Goal: Task Accomplishment & Management: Manage account settings

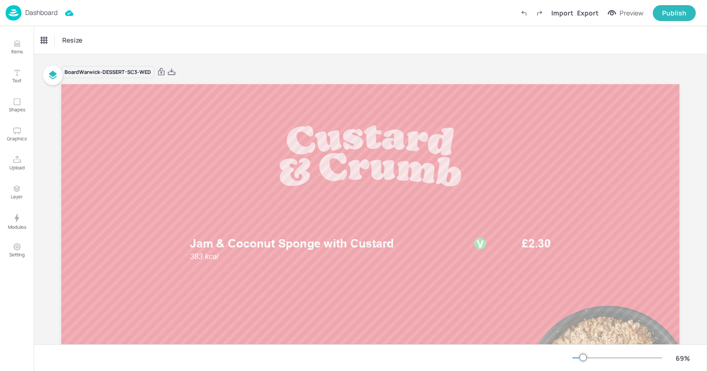
click at [28, 14] on p "Dashboard" at bounding box center [41, 12] width 32 height 7
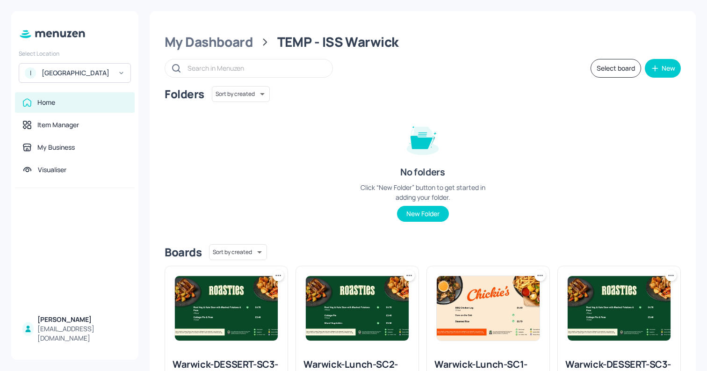
click at [70, 72] on div "ISS - West Middlesex Hospital" at bounding box center [77, 72] width 71 height 9
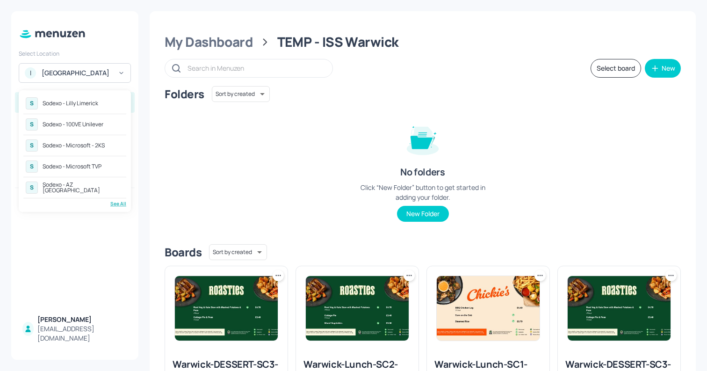
click at [121, 204] on div "See All" at bounding box center [74, 203] width 103 height 7
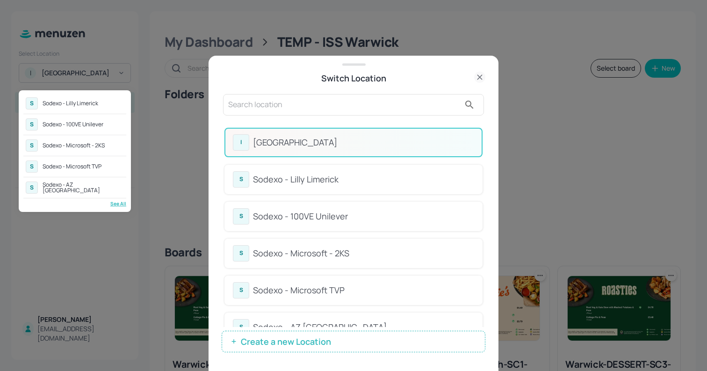
click at [483, 139] on div at bounding box center [353, 185] width 707 height 371
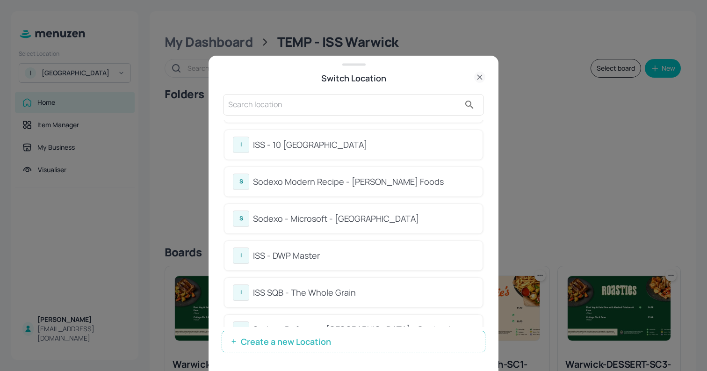
scroll to position [416, 0]
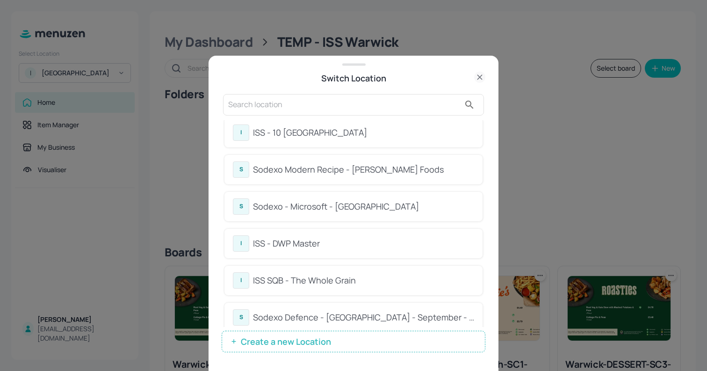
click at [305, 237] on div "ISS - DWP Master" at bounding box center [363, 243] width 221 height 13
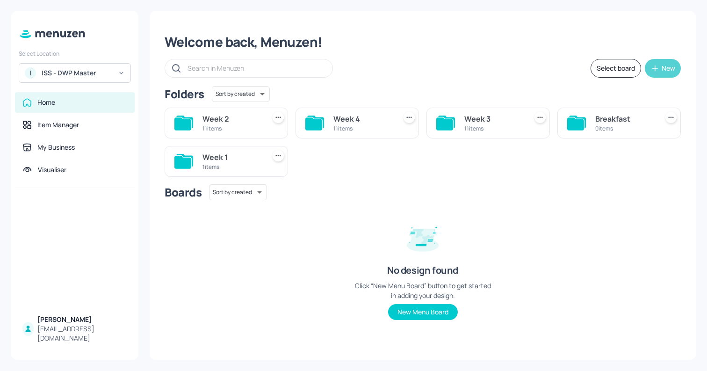
click at [660, 65] on button "New" at bounding box center [662, 68] width 36 height 19
click at [615, 93] on div "Add new folder" at bounding box center [633, 91] width 93 height 21
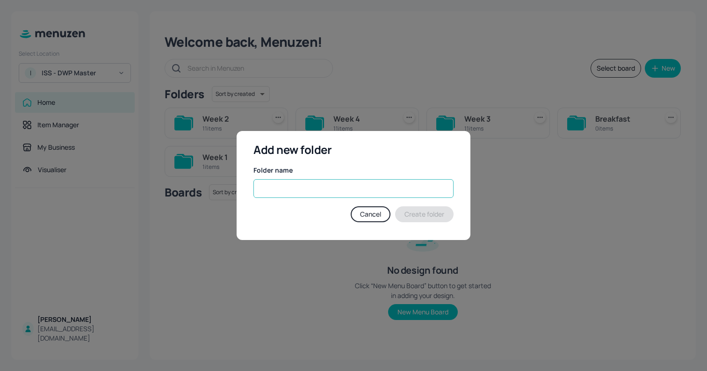
click at [307, 195] on input "text" at bounding box center [353, 188] width 200 height 19
type input "B"
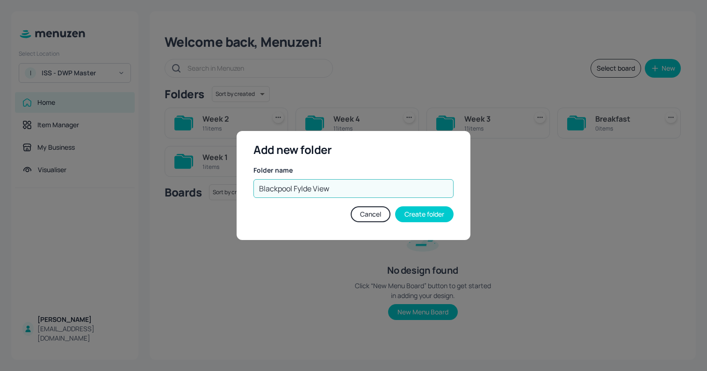
type input "Blackpool Fylde View"
click at [417, 215] on button "Create folder" at bounding box center [424, 214] width 58 height 16
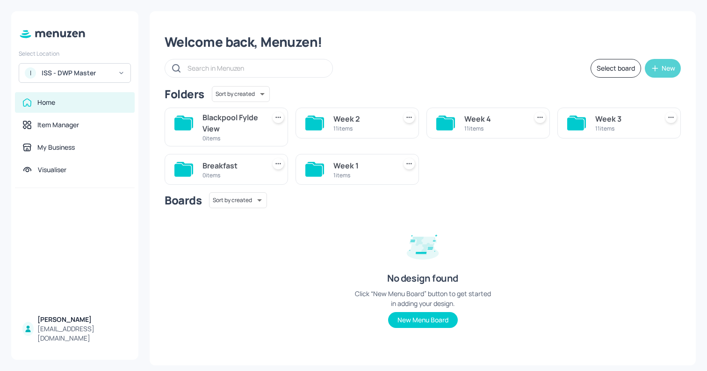
click at [658, 69] on icon "button" at bounding box center [654, 68] width 9 height 9
click at [626, 89] on div "Add new folder" at bounding box center [633, 91] width 93 height 21
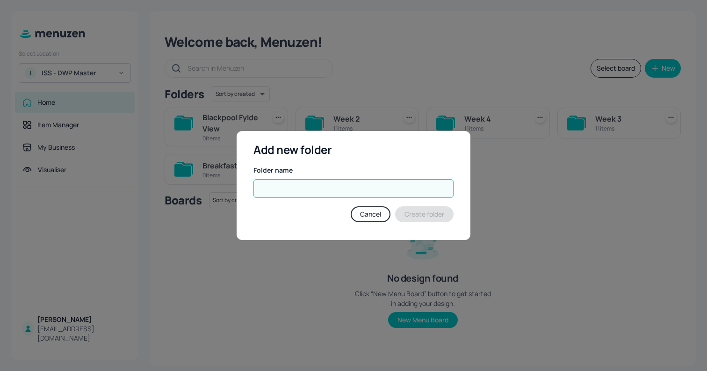
click at [305, 194] on input "text" at bounding box center [353, 188] width 200 height 19
paste input "[GEOGRAPHIC_DATA]"
type input "[GEOGRAPHIC_DATA]"
click at [412, 216] on button "Create folder" at bounding box center [424, 214] width 58 height 16
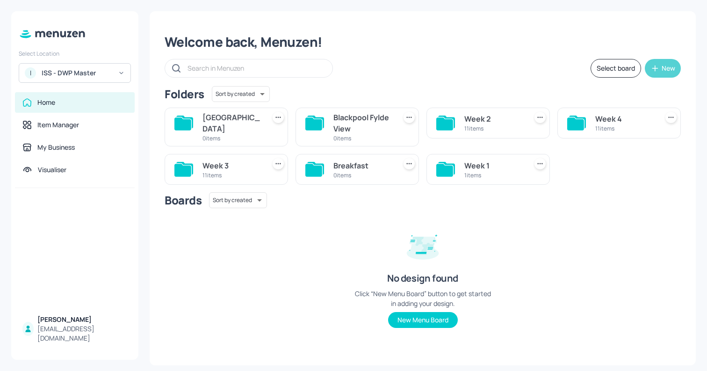
click at [656, 73] on button "New" at bounding box center [662, 68] width 36 height 19
click at [622, 97] on div "Add new folder" at bounding box center [633, 91] width 93 height 21
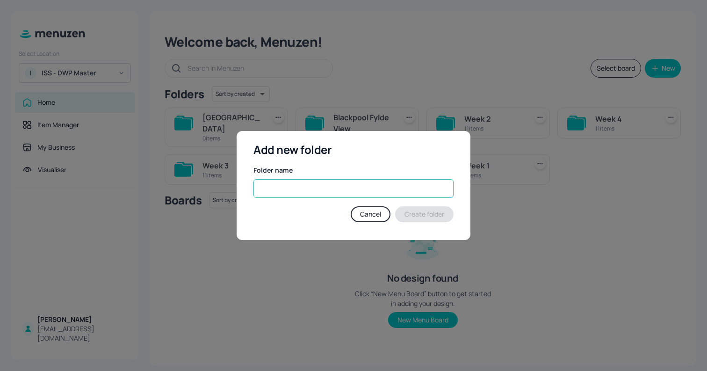
click at [279, 190] on input "text" at bounding box center [353, 188] width 200 height 19
paste input "[GEOGRAPHIC_DATA]"
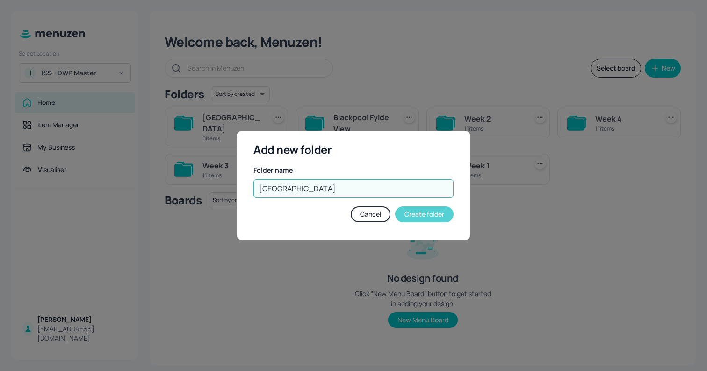
type input "[GEOGRAPHIC_DATA]"
click at [436, 221] on button "Create folder" at bounding box center [424, 214] width 58 height 16
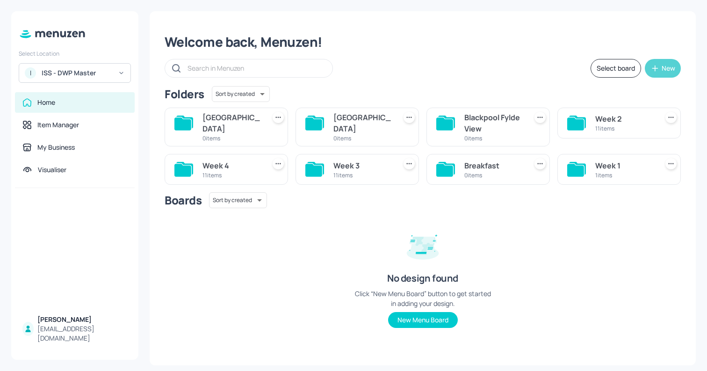
click at [654, 77] on button "New" at bounding box center [662, 68] width 36 height 19
click at [600, 97] on div "Add new folder" at bounding box center [633, 91] width 93 height 21
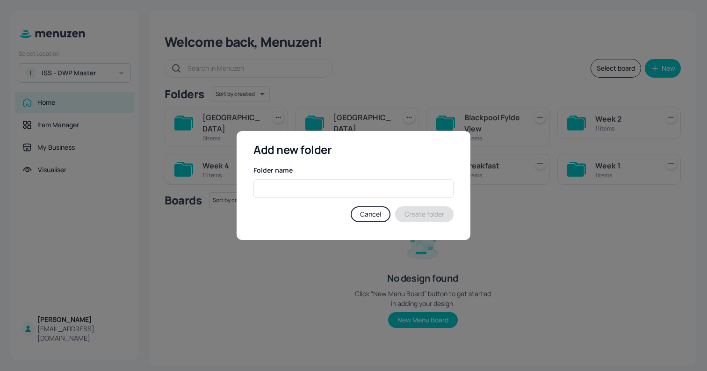
click at [304, 173] on div "Folder name" at bounding box center [353, 169] width 200 height 9
click at [294, 189] on input "text" at bounding box center [353, 188] width 200 height 19
paste input "[GEOGRAPHIC_DATA]"
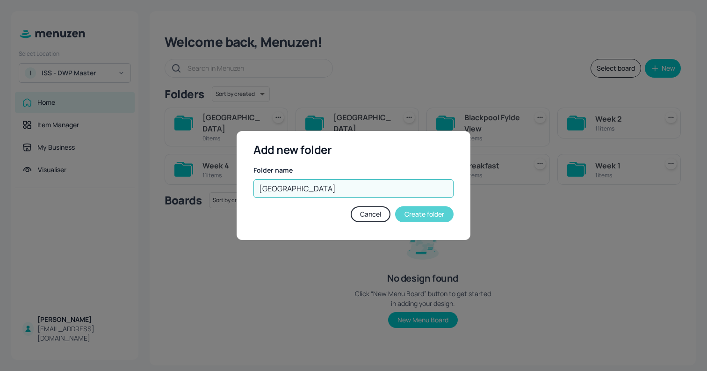
type input "[GEOGRAPHIC_DATA]"
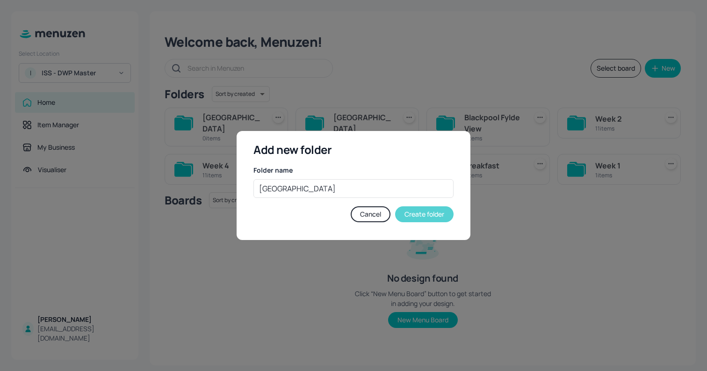
click at [428, 220] on button "Create folder" at bounding box center [424, 214] width 58 height 16
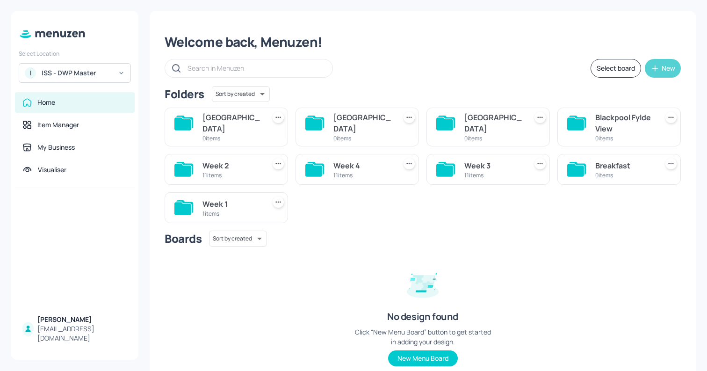
click at [656, 69] on icon "button" at bounding box center [654, 68] width 9 height 9
click at [639, 93] on div "Add new folder" at bounding box center [630, 91] width 93 height 21
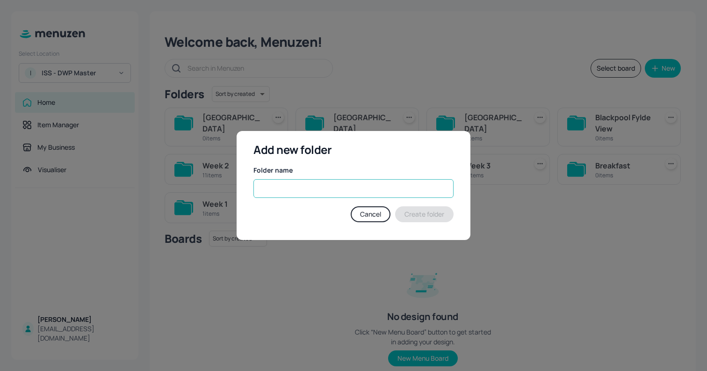
click at [312, 184] on input "text" at bounding box center [353, 188] width 200 height 19
paste input "Caxton"
type input "Caxton"
click at [419, 218] on button "Create folder" at bounding box center [424, 214] width 58 height 16
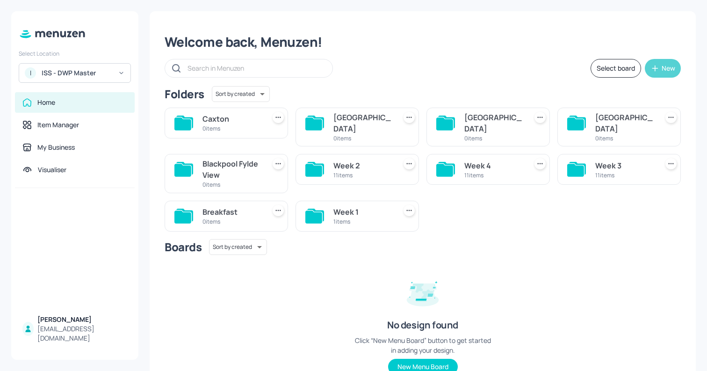
click at [650, 71] on icon "button" at bounding box center [654, 68] width 9 height 9
click at [609, 94] on div "Add new folder" at bounding box center [630, 91] width 93 height 21
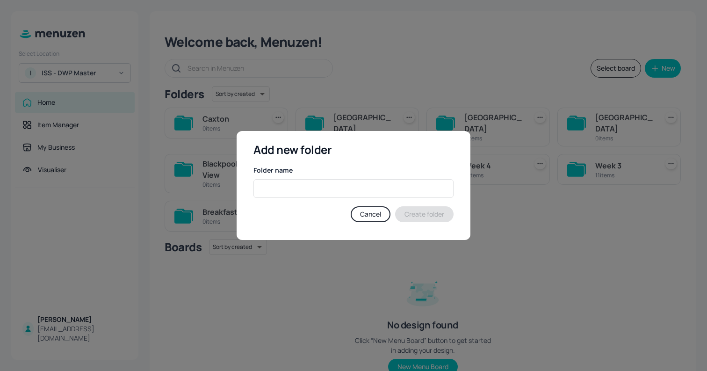
click at [311, 176] on div "Folder name ​" at bounding box center [353, 181] width 200 height 33
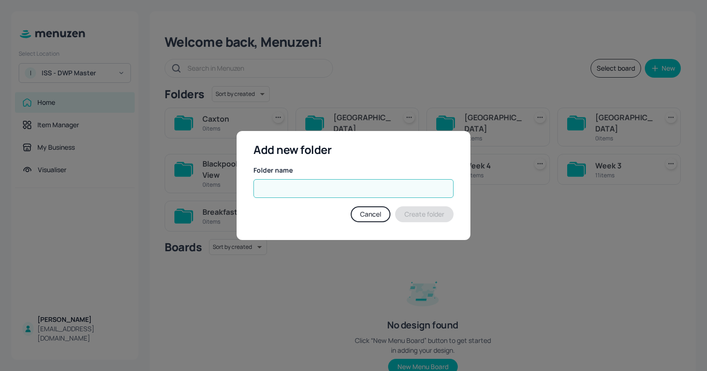
click at [296, 189] on input "text" at bounding box center [353, 188] width 200 height 19
paste input "Treforest"
type input "Treforest"
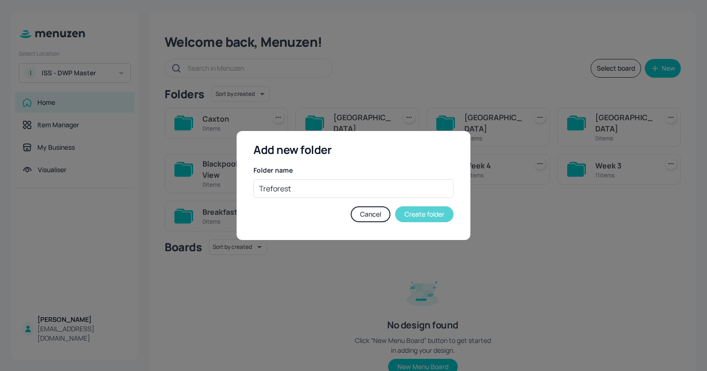
click at [427, 212] on button "Create folder" at bounding box center [424, 214] width 58 height 16
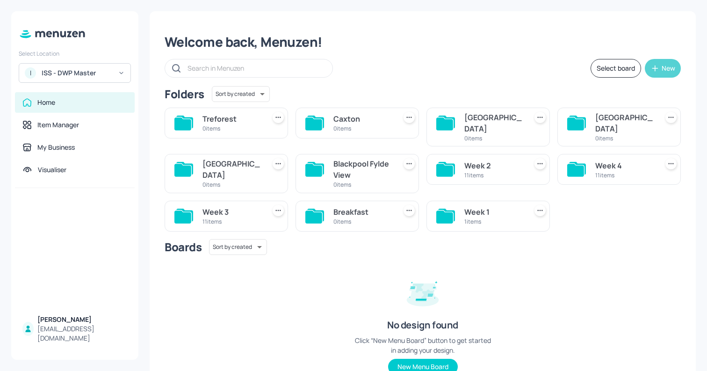
click at [647, 69] on button "New" at bounding box center [662, 68] width 36 height 19
click at [615, 87] on div "Add new folder" at bounding box center [630, 91] width 93 height 21
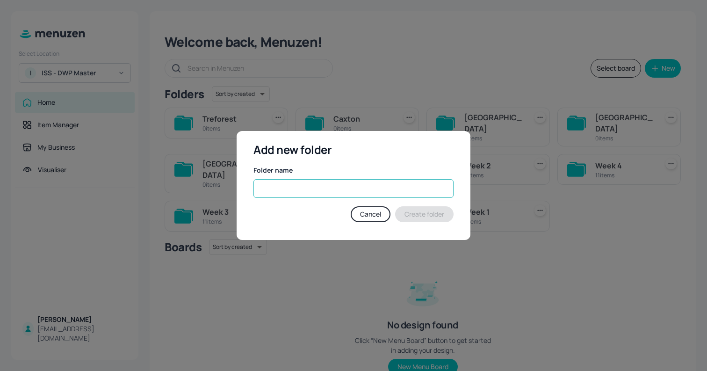
click at [307, 189] on input "text" at bounding box center [353, 188] width 200 height 19
paste input "[GEOGRAPHIC_DATA]"
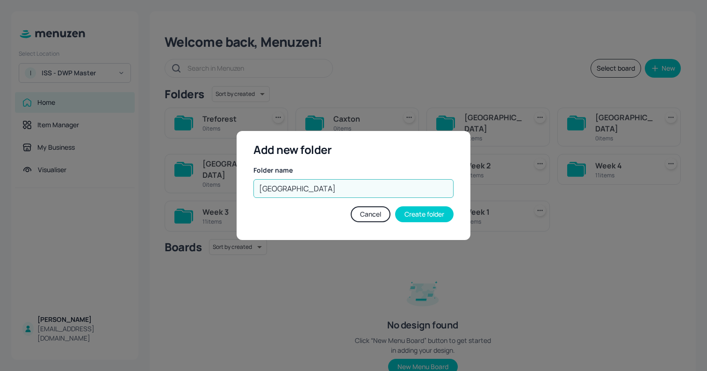
type input "[GEOGRAPHIC_DATA]"
click at [439, 226] on div "Add new folder Folder name Wigan ​ Cancel Create folder" at bounding box center [353, 185] width 234 height 109
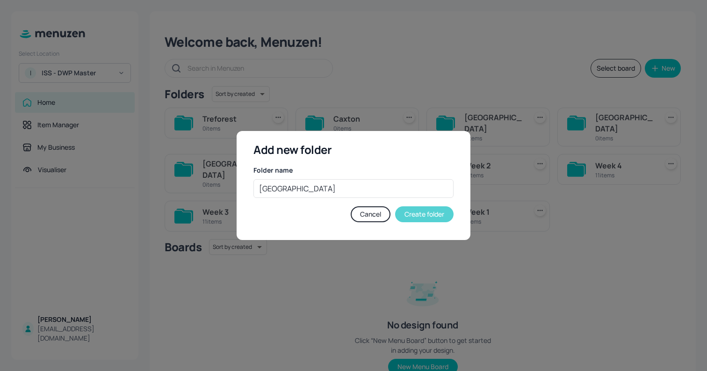
click at [433, 222] on button "Create folder" at bounding box center [424, 214] width 58 height 16
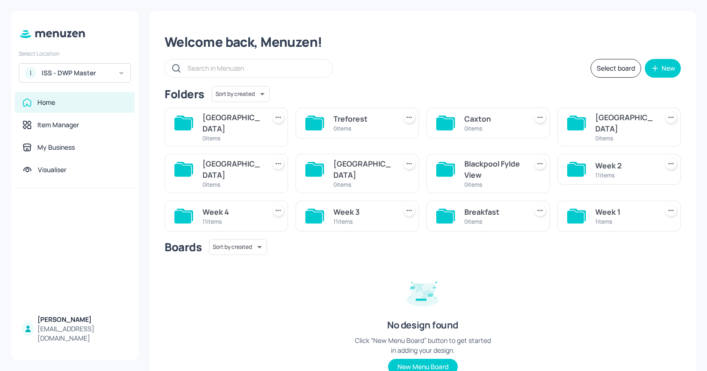
click at [378, 268] on div "No design found Click “New Menu Board” button to get started in adding your des…" at bounding box center [422, 321] width 140 height 107
click at [627, 217] on div "1 items" at bounding box center [624, 221] width 59 height 8
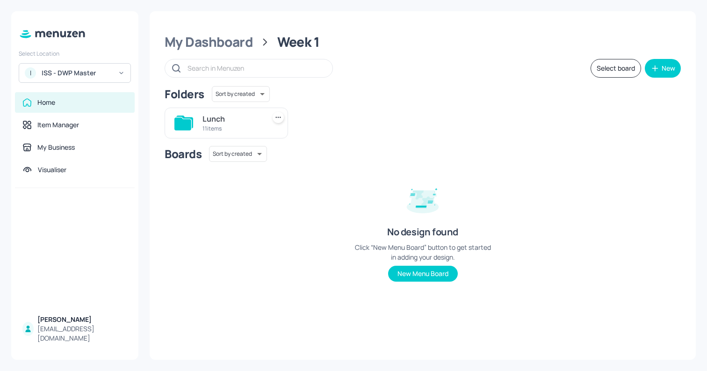
click at [224, 118] on div "Lunch" at bounding box center [231, 118] width 59 height 11
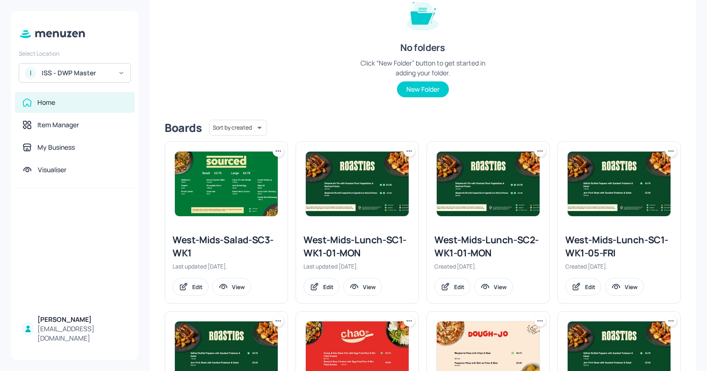
scroll to position [118, 0]
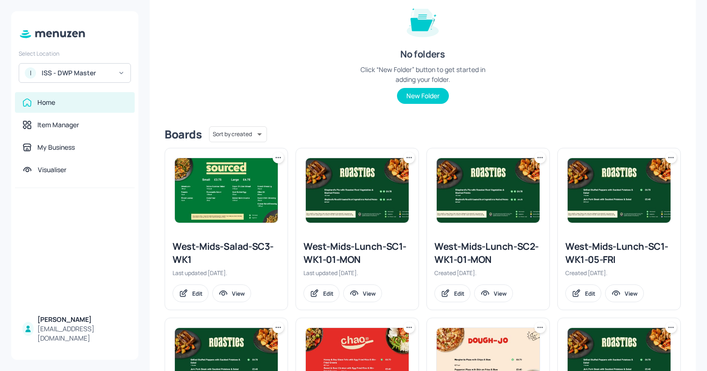
click at [535, 156] on icon at bounding box center [539, 157] width 9 height 9
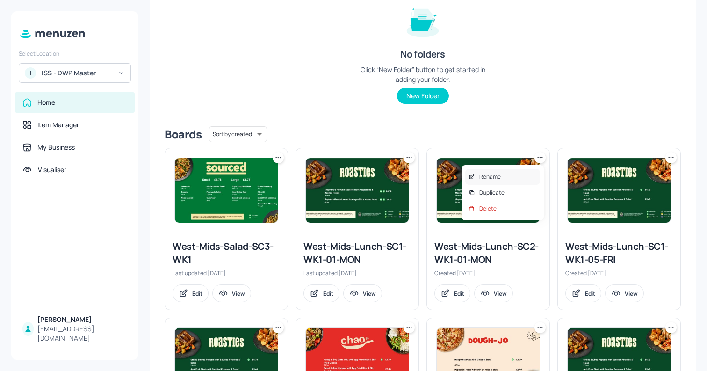
click at [486, 176] on p "Rename" at bounding box center [489, 176] width 21 height 8
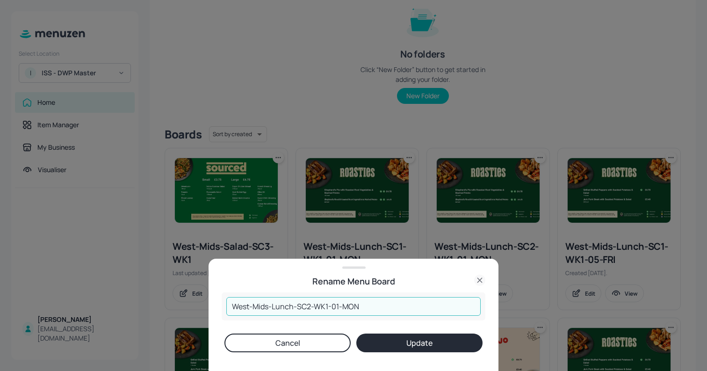
drag, startPoint x: 268, startPoint y: 307, endPoint x: 207, endPoint y: 299, distance: 62.1
click at [209, 299] on div "Rename Menu Board West-Mids-Lunch-SC2-WK1-01-MON ​ Cancel Update" at bounding box center [353, 314] width 290 height 112
drag, startPoint x: 313, startPoint y: 307, endPoint x: 498, endPoint y: 300, distance: 185.7
click at [498, 300] on div "Rename Menu Board DWP-FlydeView-Lunch-SC2-WK1-01-MON ​ Cancel Update" at bounding box center [353, 185] width 707 height 371
type input "DWP-FlydeView-Lunch-WK1-MON"
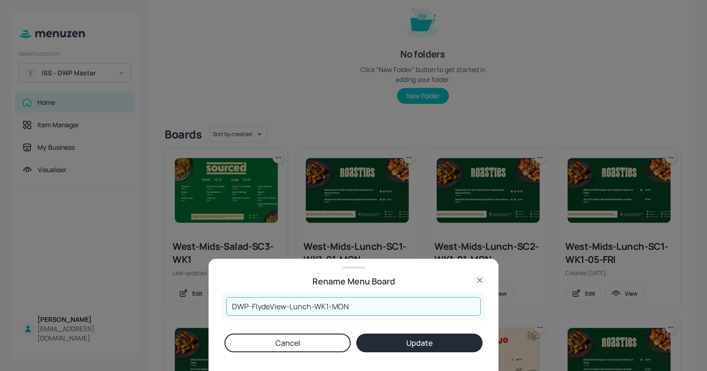
click at [423, 354] on div "DWP-FlydeView-Lunch-WK1-MON ​ Cancel Update" at bounding box center [354, 331] width 264 height 79
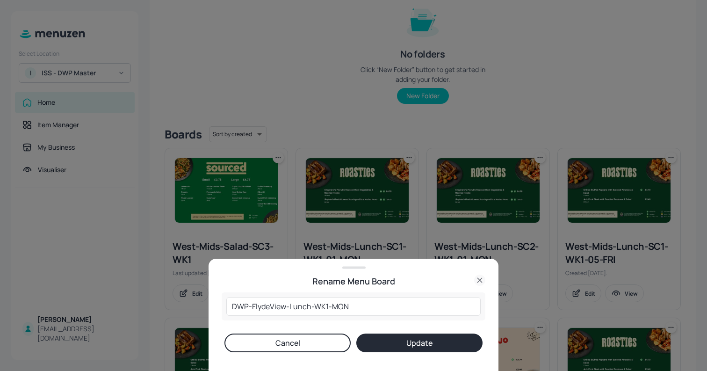
click at [416, 346] on button "Update" at bounding box center [419, 342] width 126 height 19
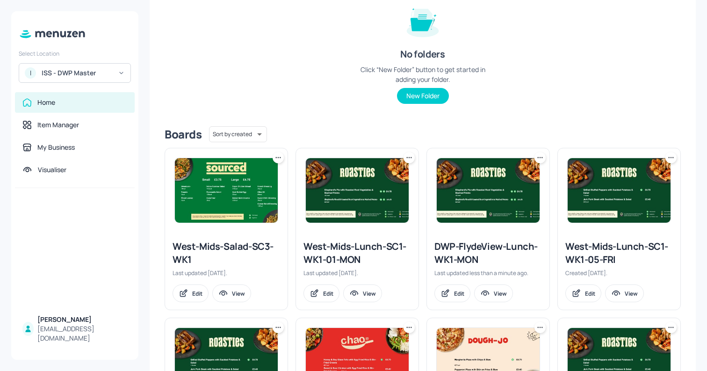
click at [539, 156] on icon at bounding box center [539, 157] width 9 height 9
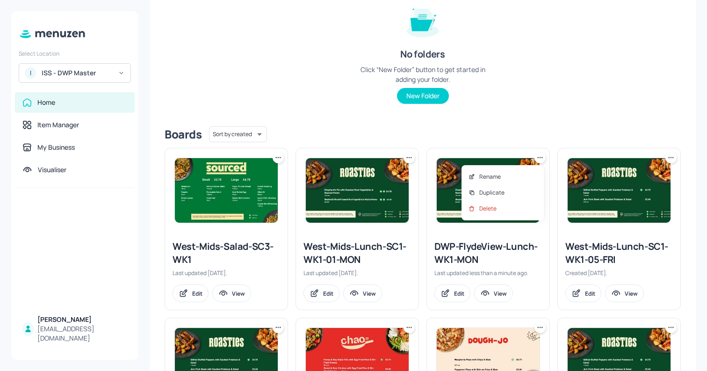
click at [486, 127] on div at bounding box center [353, 185] width 707 height 371
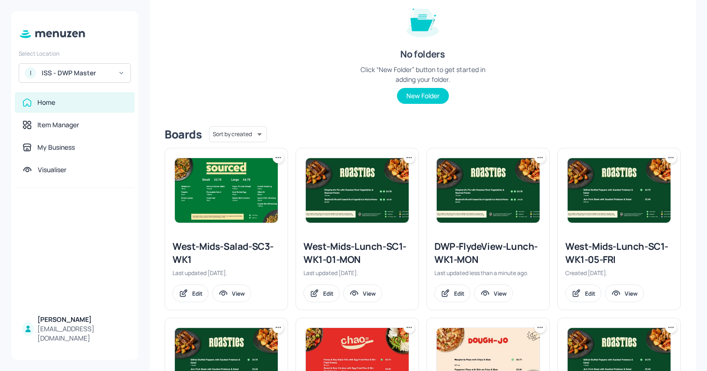
scroll to position [0, 0]
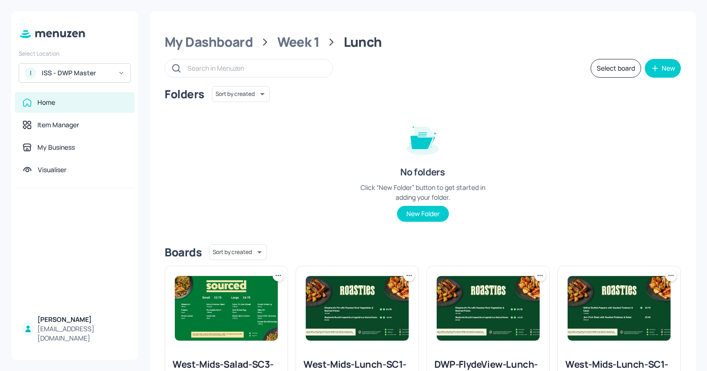
click at [602, 72] on button "Select board" at bounding box center [615, 68] width 50 height 19
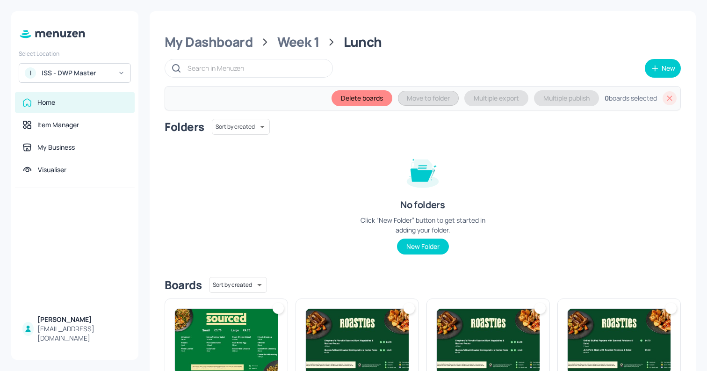
click at [470, 322] on img at bounding box center [487, 340] width 103 height 64
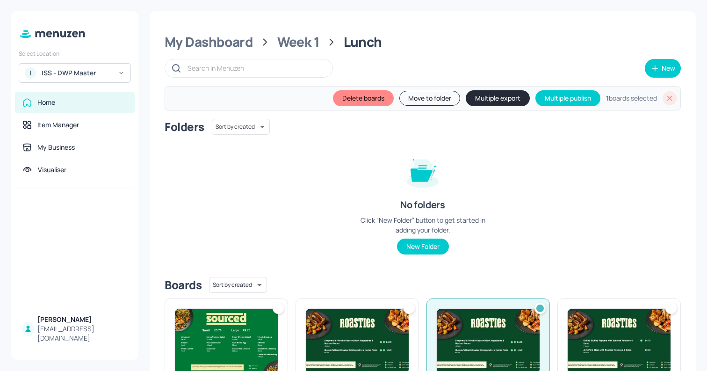
click at [427, 101] on button "Move to folder" at bounding box center [429, 98] width 61 height 15
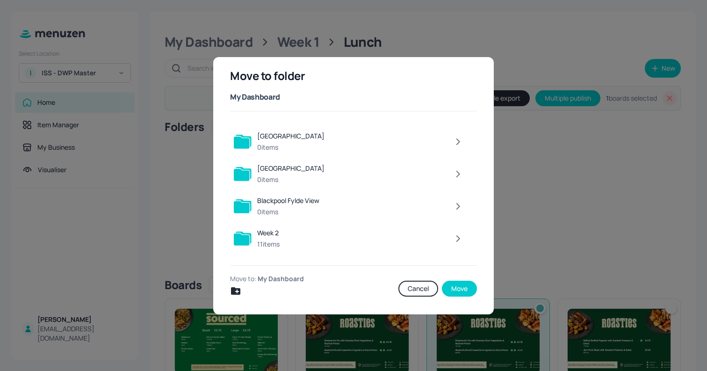
scroll to position [117, 0]
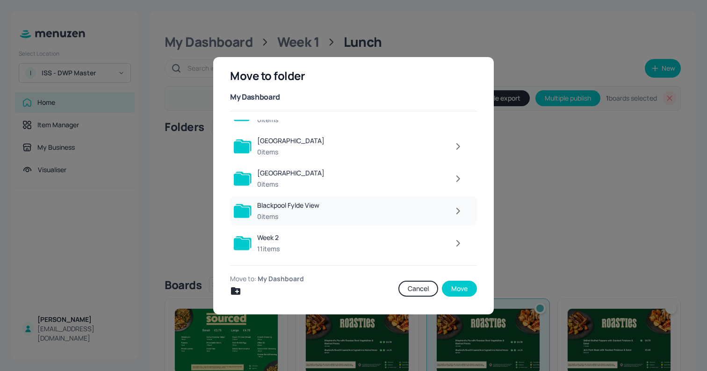
click at [455, 214] on icon "button" at bounding box center [458, 210] width 12 height 11
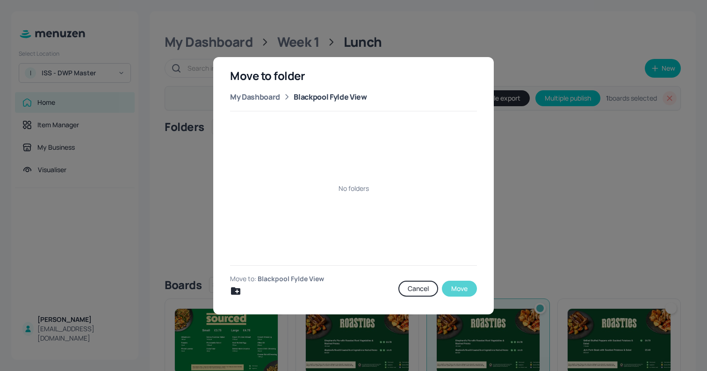
click at [455, 286] on button "Move" at bounding box center [459, 288] width 35 height 16
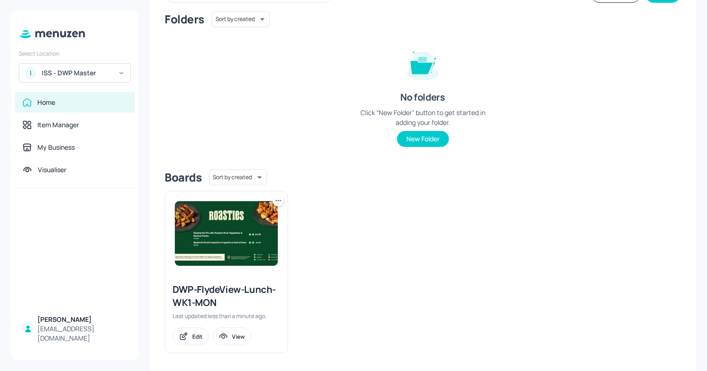
scroll to position [79, 0]
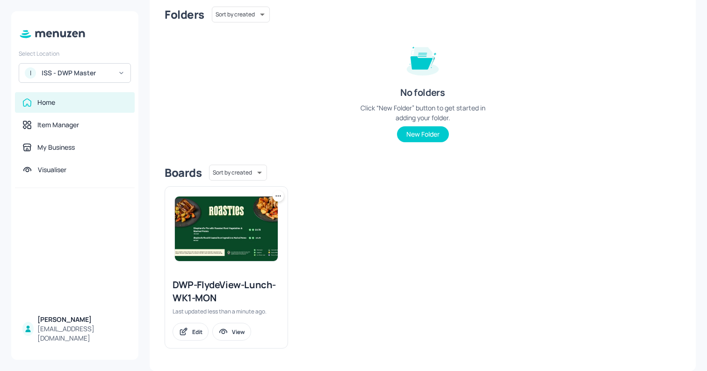
click at [278, 196] on icon at bounding box center [277, 195] width 9 height 9
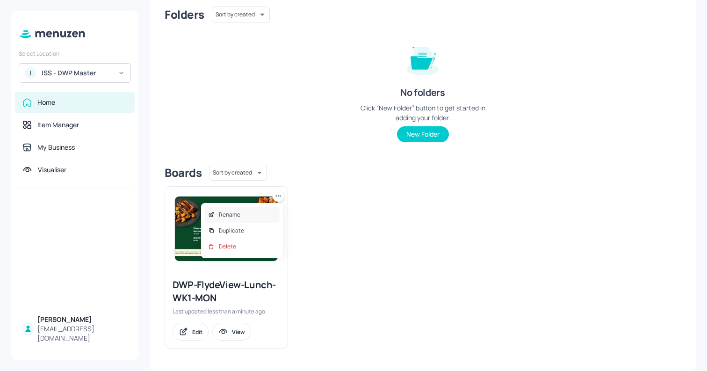
click at [243, 213] on div "Rename" at bounding box center [242, 215] width 75 height 16
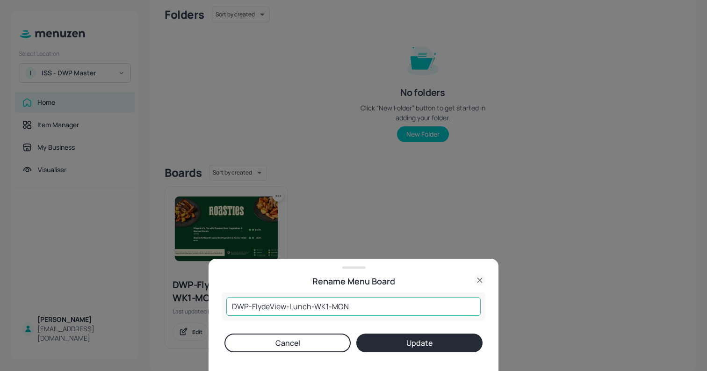
click at [326, 307] on input "DWP-FlydeView-Lunch-WK1-MON" at bounding box center [353, 306] width 254 height 19
type input "DWP-FlydeView-Lunch-WK3-MON"
click at [410, 347] on button "Update" at bounding box center [419, 342] width 126 height 19
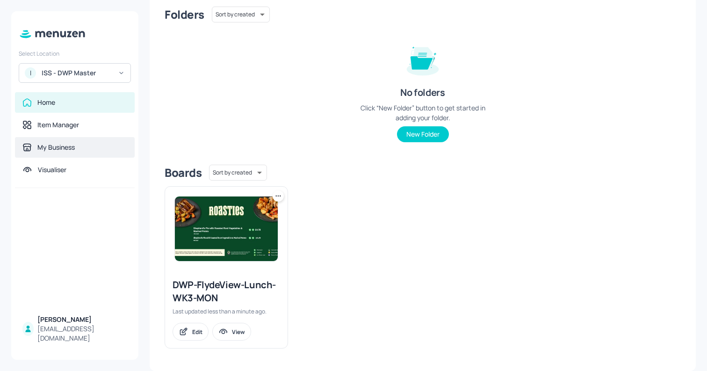
click at [78, 145] on div "My Business" at bounding box center [74, 147] width 105 height 9
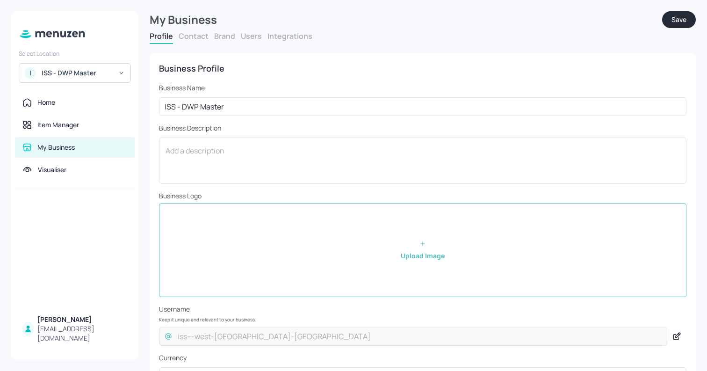
click at [251, 36] on button "Users" at bounding box center [251, 36] width 21 height 10
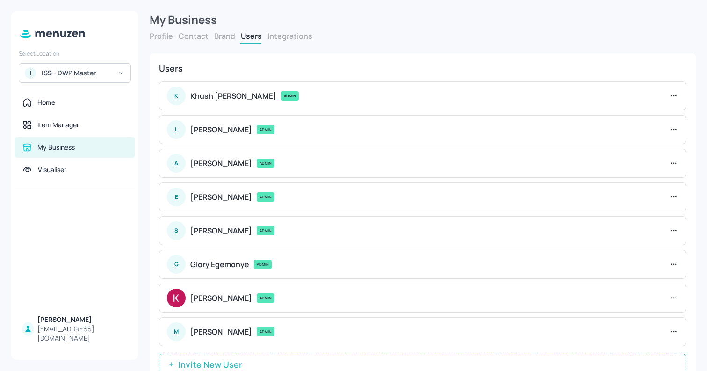
scroll to position [34, 0]
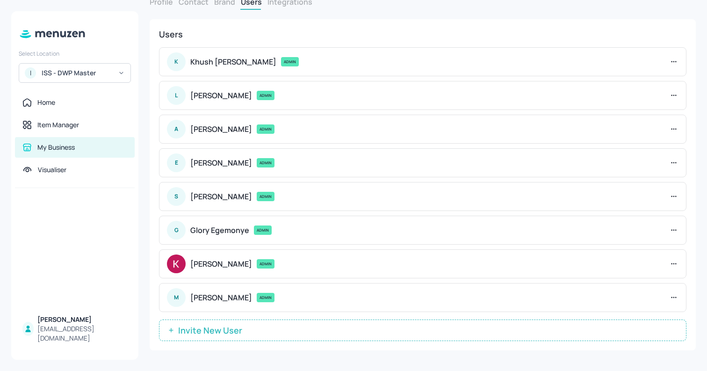
click at [227, 325] on span "Invite New User" at bounding box center [209, 329] width 73 height 9
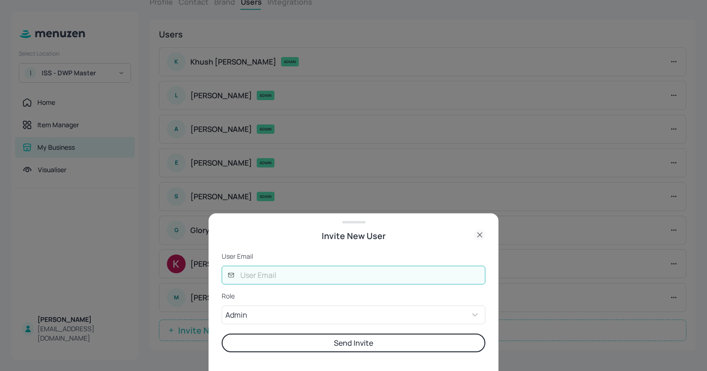
click at [291, 280] on input "text" at bounding box center [360, 274] width 250 height 19
type input "K"
click at [478, 232] on icon at bounding box center [479, 234] width 11 height 11
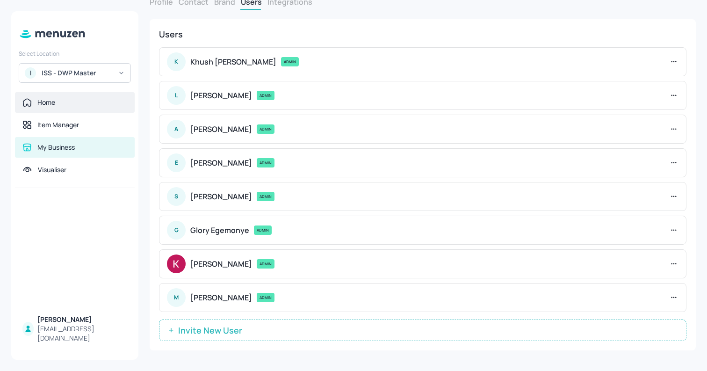
click at [74, 101] on div "Home" at bounding box center [74, 102] width 105 height 9
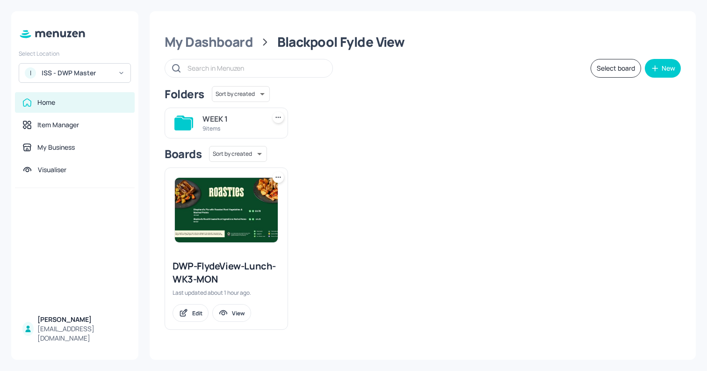
click at [229, 120] on div "WEEK 1" at bounding box center [231, 118] width 59 height 11
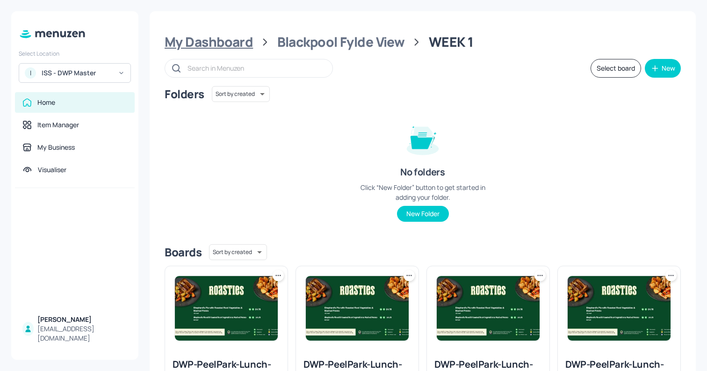
click at [206, 46] on div "My Dashboard" at bounding box center [208, 42] width 88 height 17
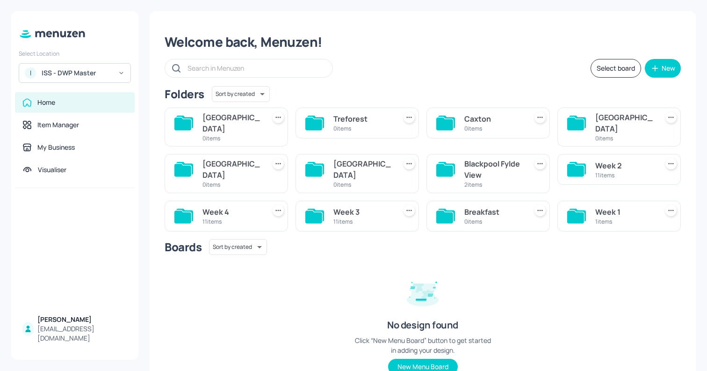
click at [469, 158] on div "Blackpool Fylde View" at bounding box center [493, 169] width 59 height 22
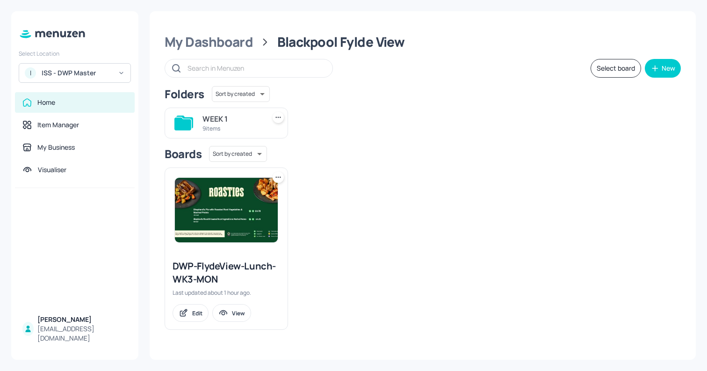
click at [228, 123] on div "WEEK 1" at bounding box center [231, 118] width 59 height 11
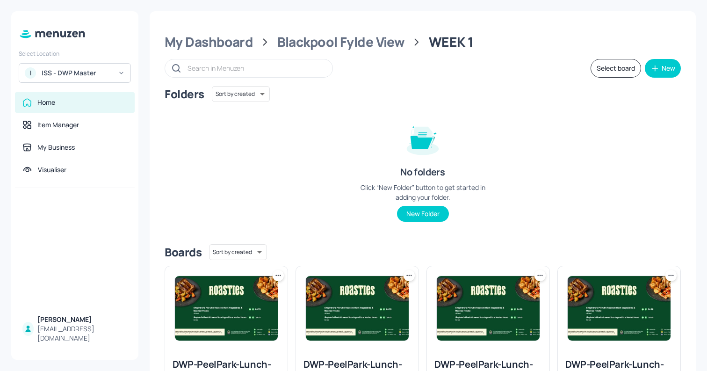
click at [239, 289] on img at bounding box center [226, 308] width 103 height 64
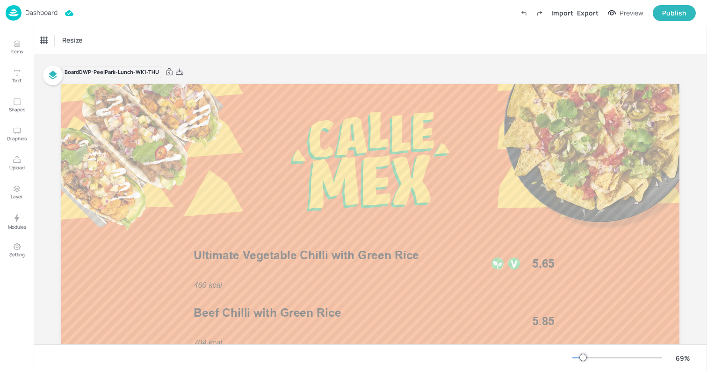
click at [50, 18] on div "Dashboard" at bounding box center [32, 12] width 52 height 15
